Goal: Transaction & Acquisition: Obtain resource

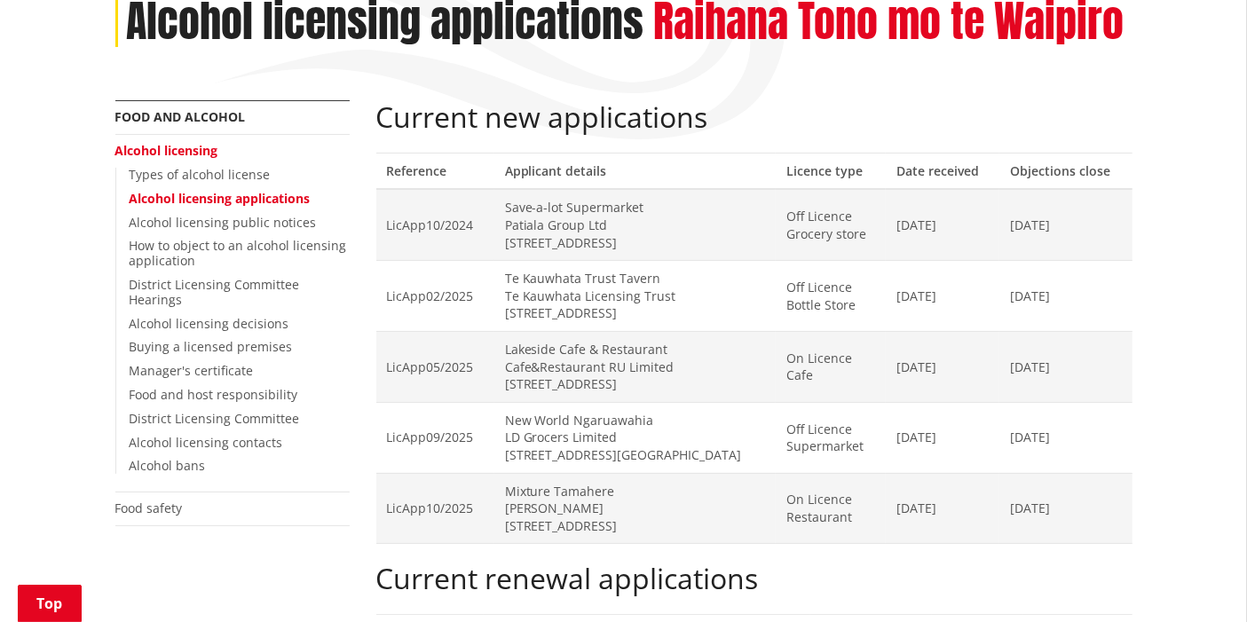
scroll to position [296, 0]
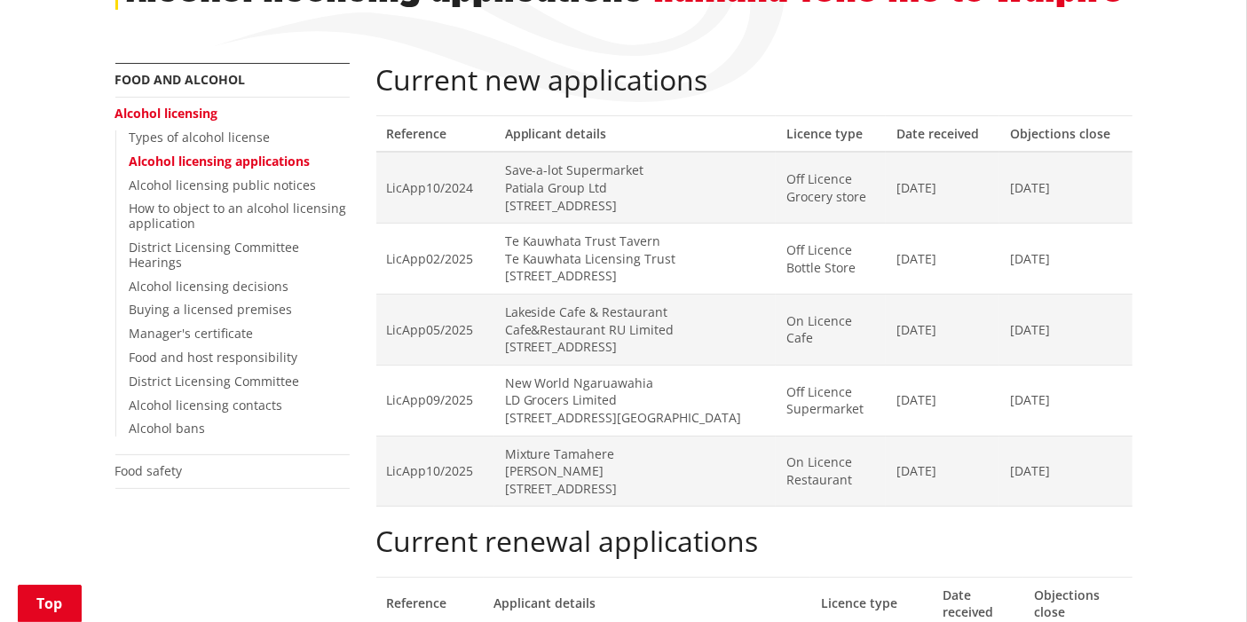
click at [195, 113] on link "Alcohol licensing" at bounding box center [166, 113] width 103 height 17
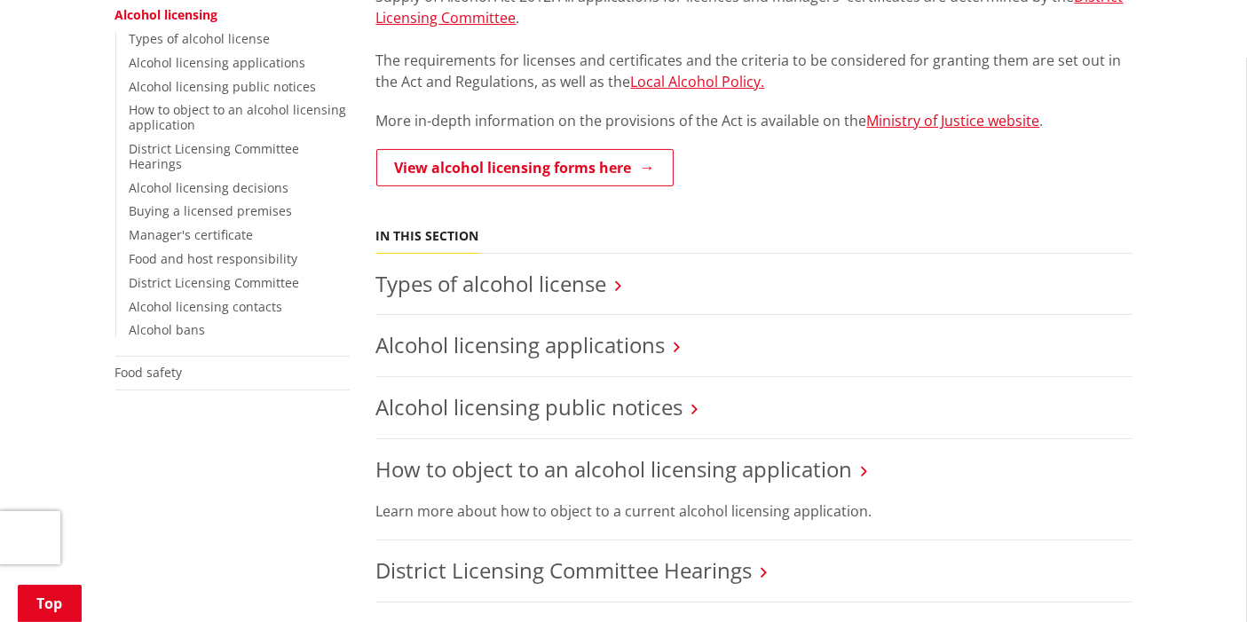
scroll to position [493, 0]
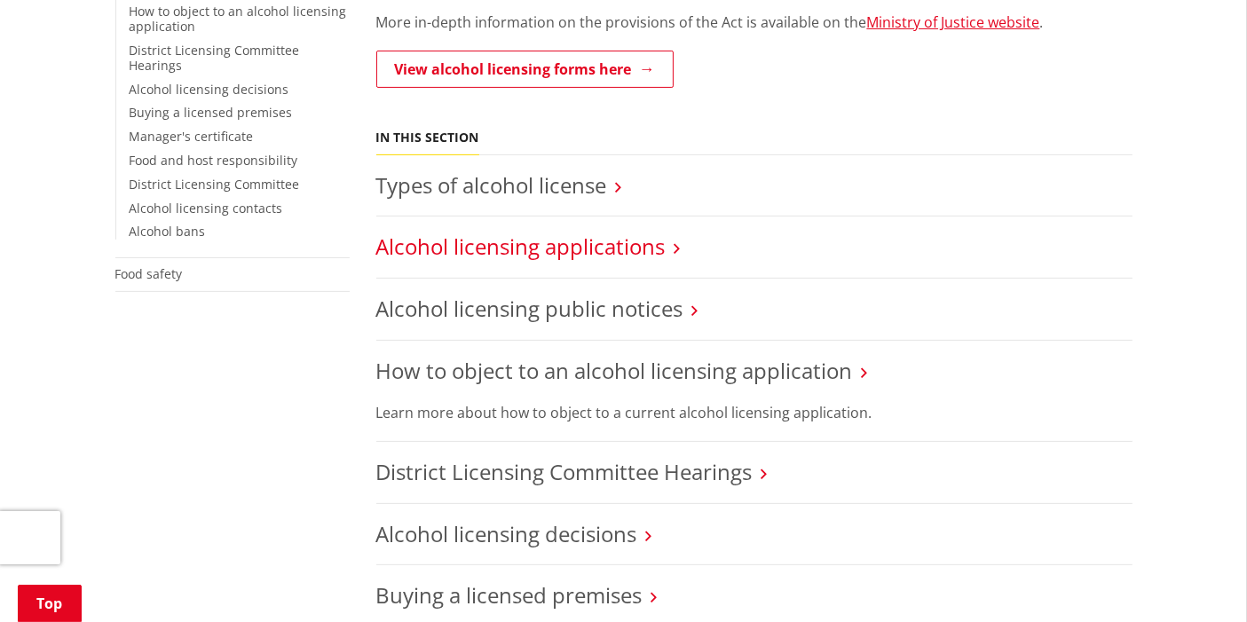
click at [597, 240] on link "Alcohol licensing applications" at bounding box center [520, 246] width 289 height 29
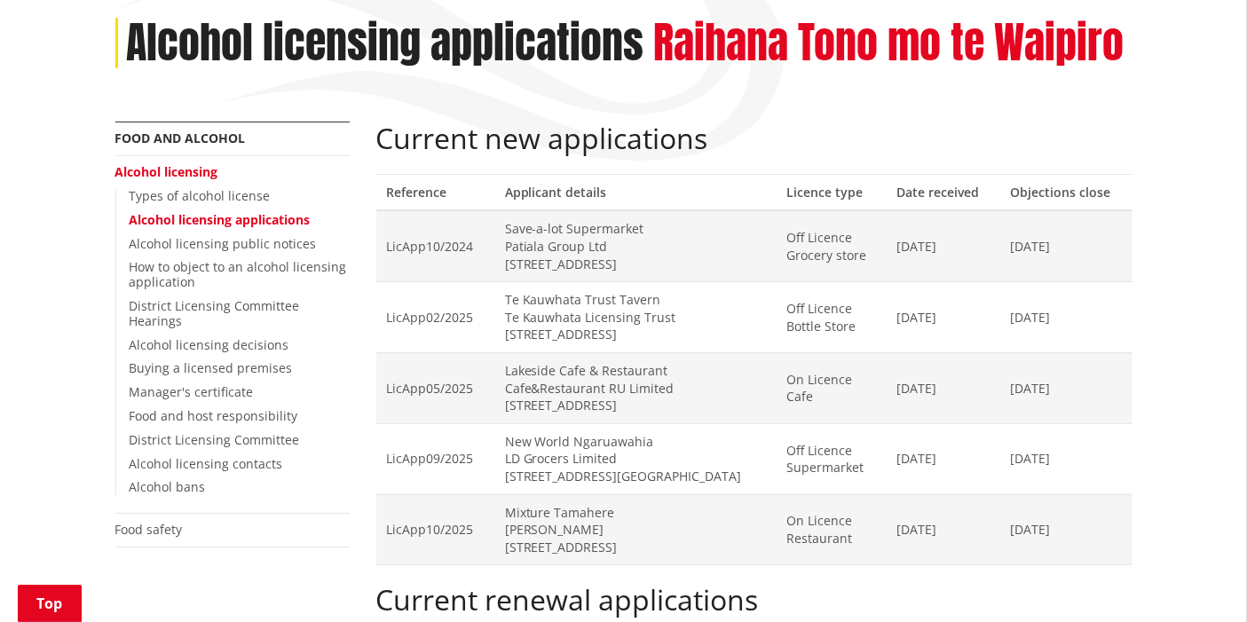
scroll to position [197, 0]
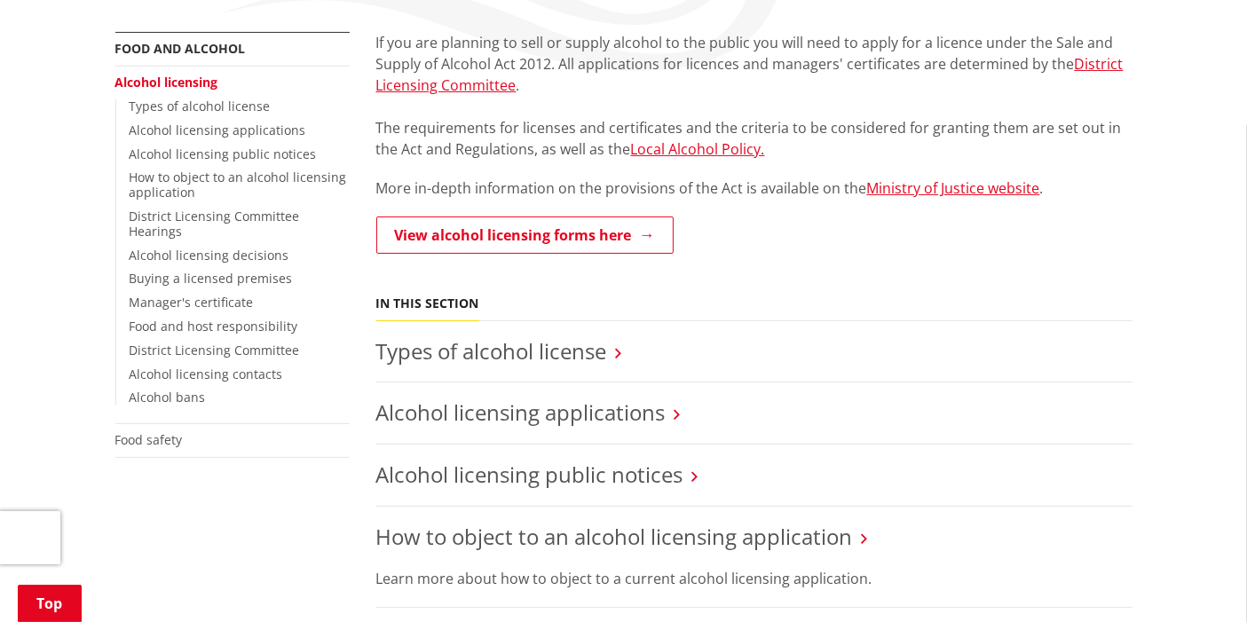
scroll to position [296, 0]
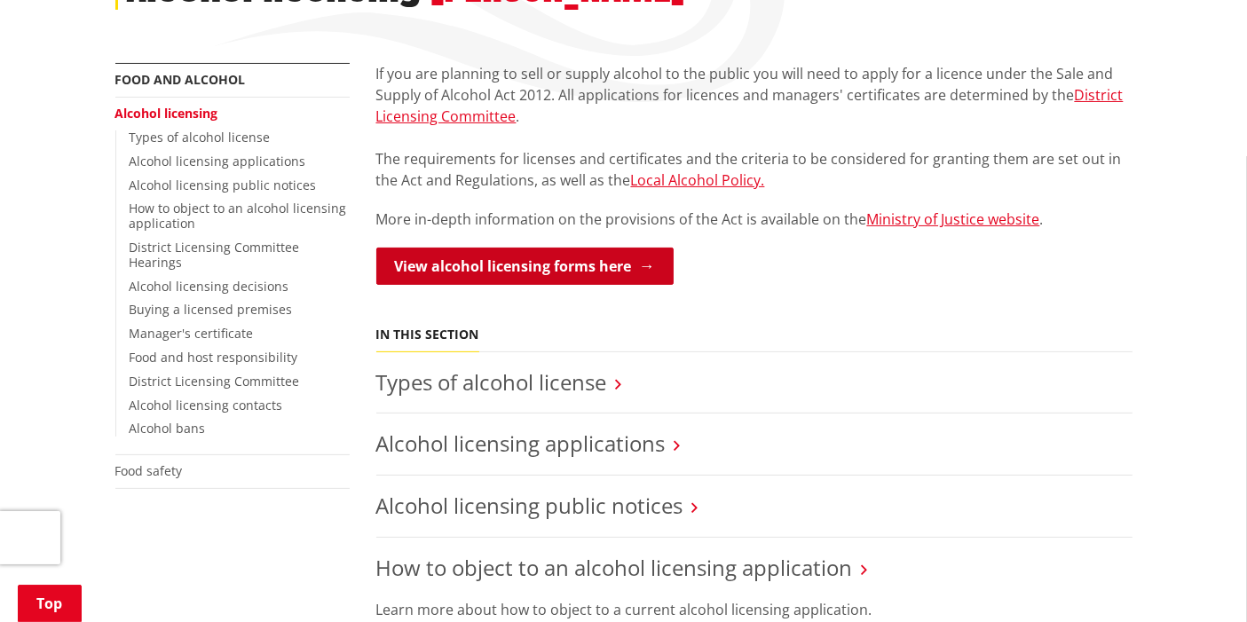
click at [559, 256] on link "View alcohol licensing forms here" at bounding box center [524, 266] width 297 height 37
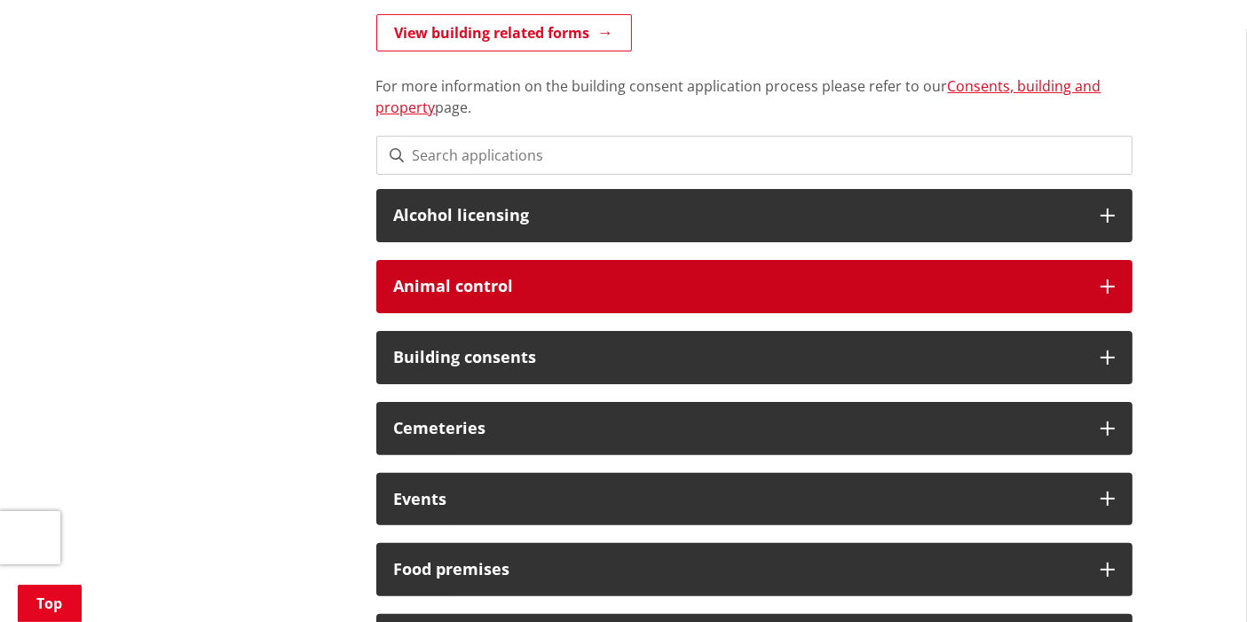
scroll to position [493, 0]
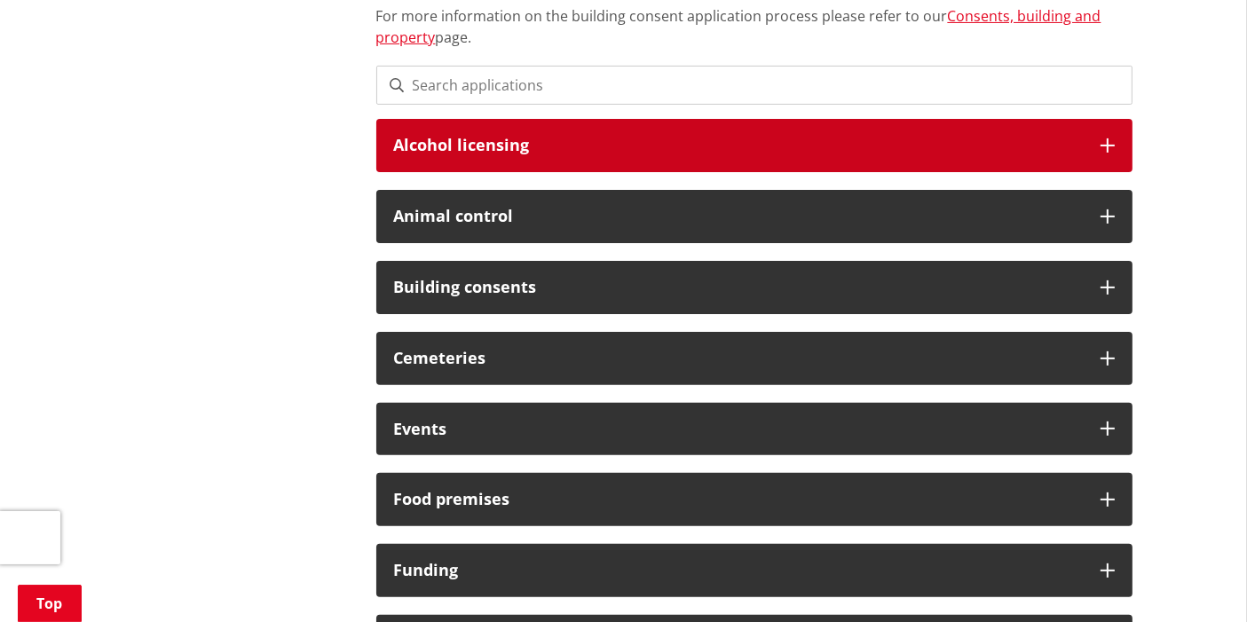
click at [612, 153] on h3 "Alcohol licensing" at bounding box center [738, 146] width 689 height 18
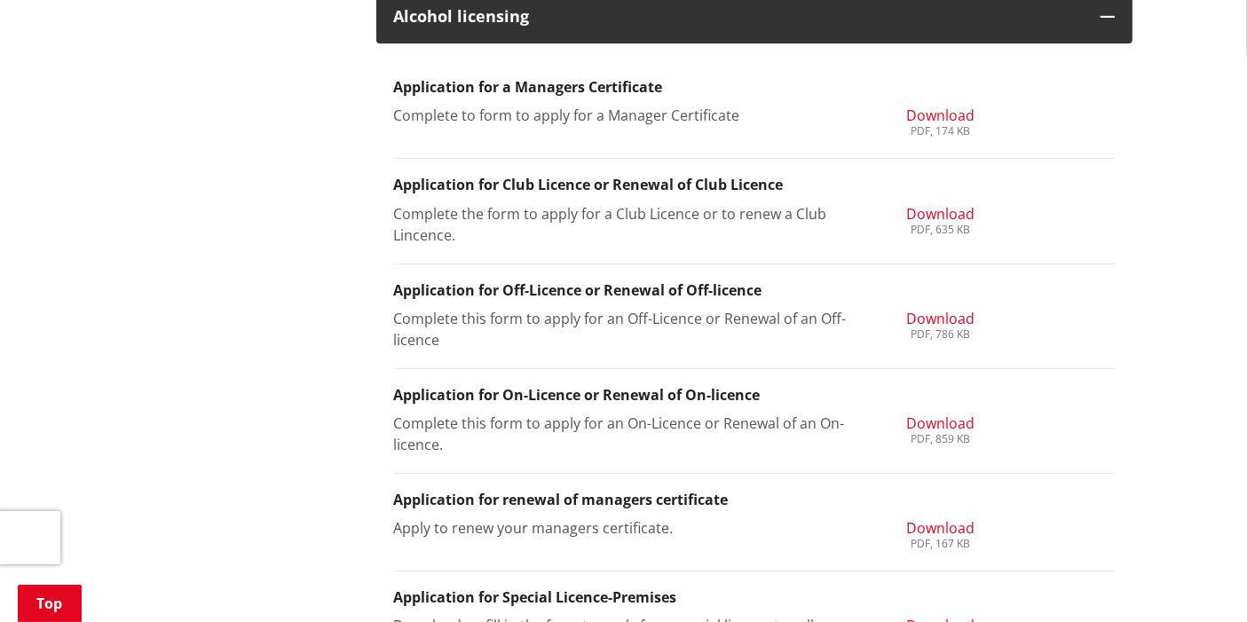
scroll to position [591, 0]
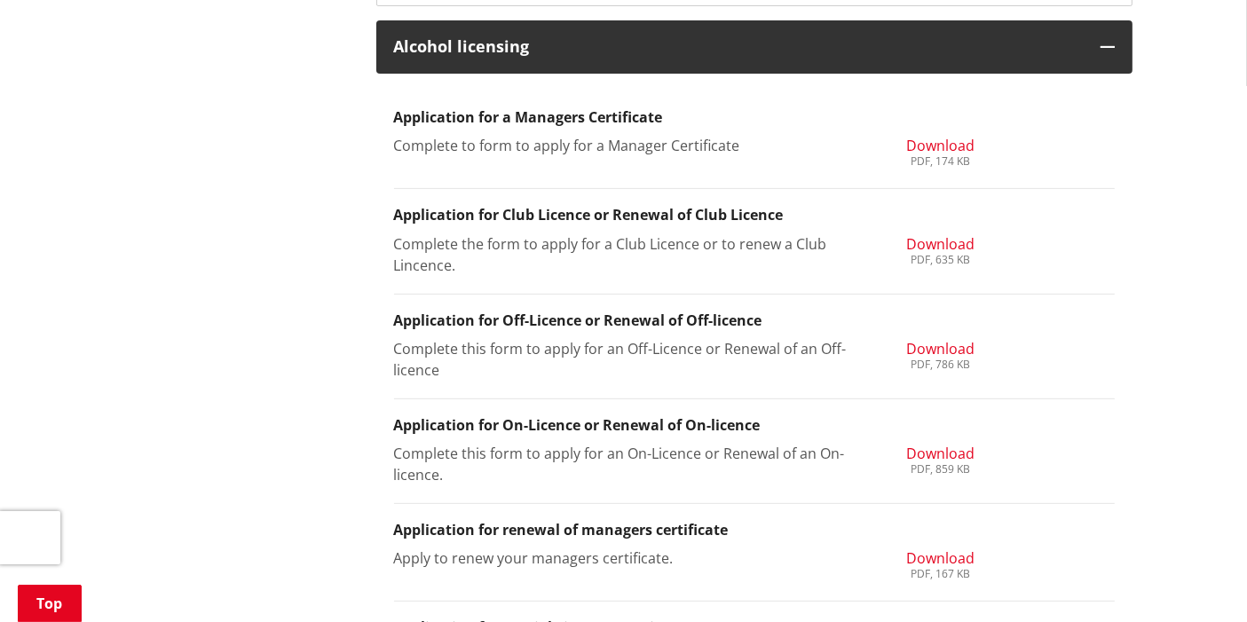
click at [968, 451] on span "Download" at bounding box center [940, 454] width 68 height 20
